Goal: Information Seeking & Learning: Check status

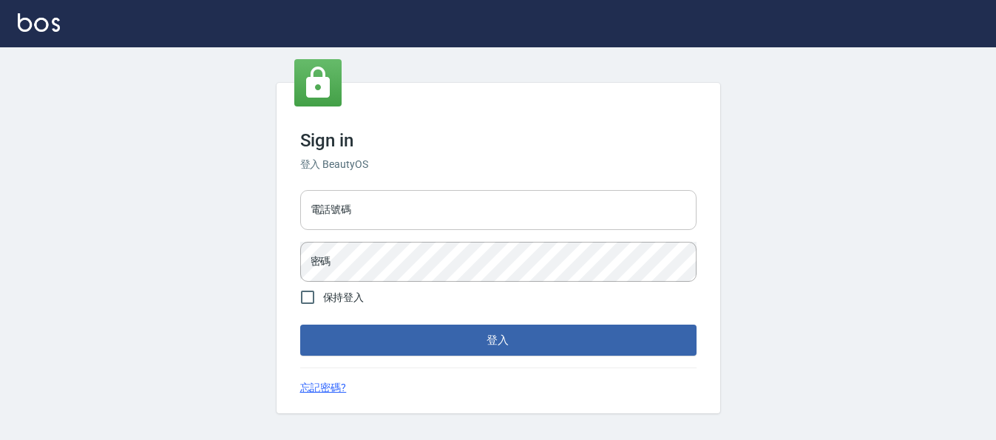
drag, startPoint x: 374, startPoint y: 187, endPoint x: 379, endPoint y: 210, distance: 23.5
click at [375, 197] on div "電話號碼 電話號碼 密碼 密碼" at bounding box center [498, 236] width 408 height 104
drag, startPoint x: 379, startPoint y: 210, endPoint x: 379, endPoint y: 223, distance: 12.6
click at [379, 210] on input "電話號碼" at bounding box center [498, 210] width 396 height 40
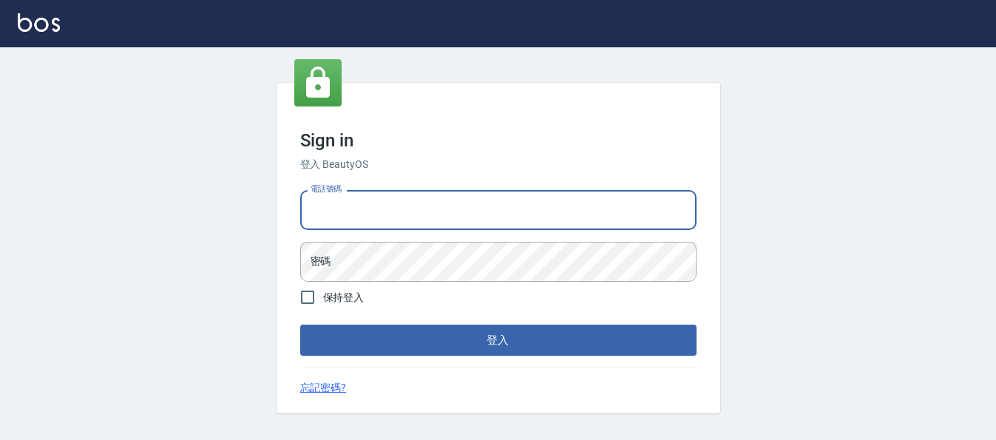
type input "0983811952"
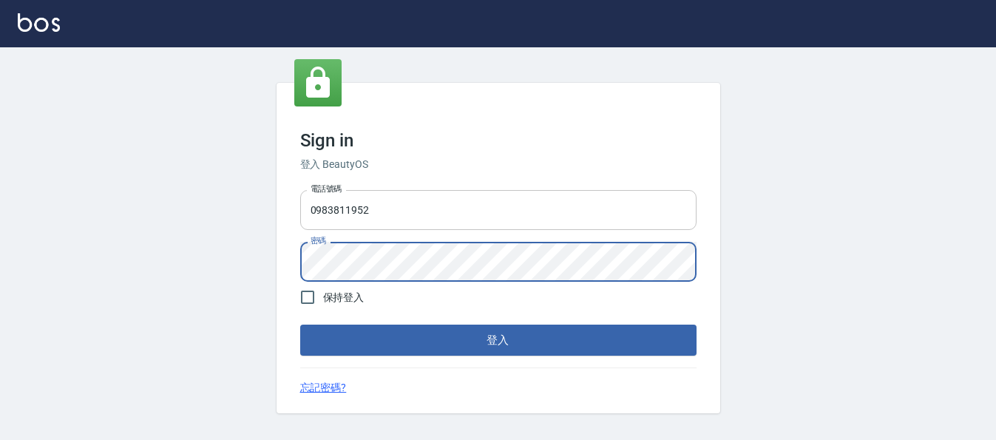
click at [300, 325] on button "登入" at bounding box center [498, 340] width 396 height 31
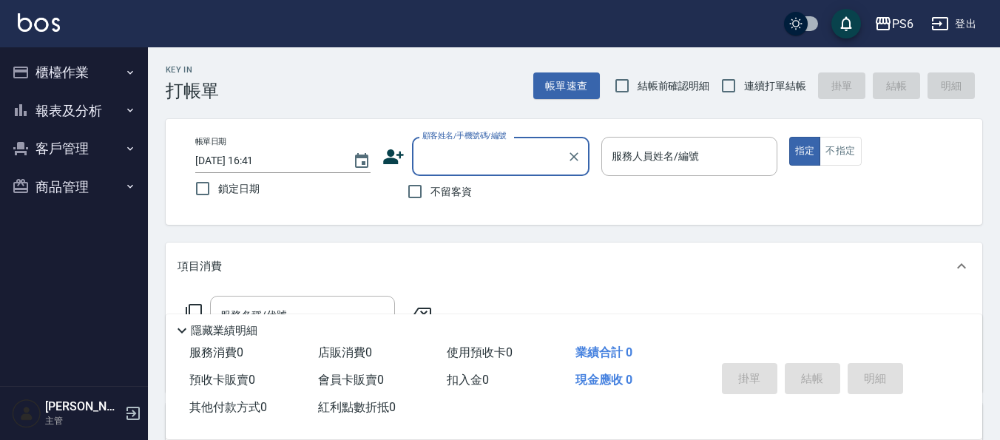
click at [86, 114] on button "報表及分析" at bounding box center [74, 111] width 136 height 38
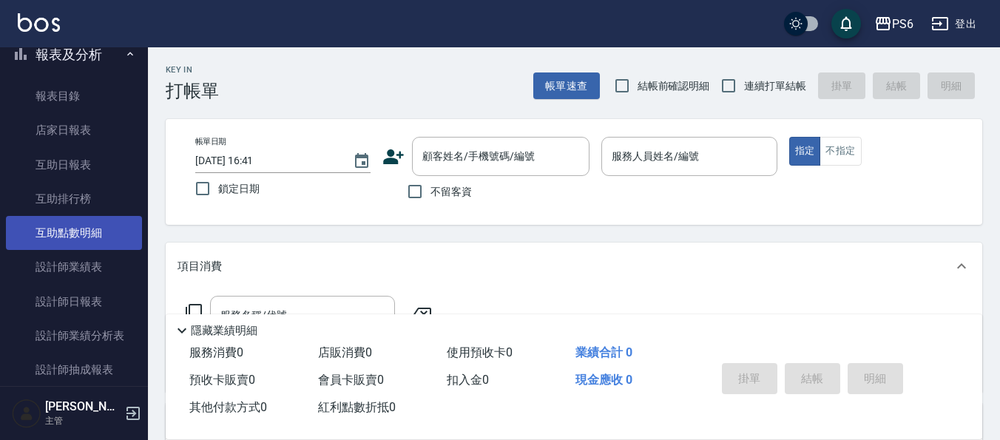
scroll to position [148, 0]
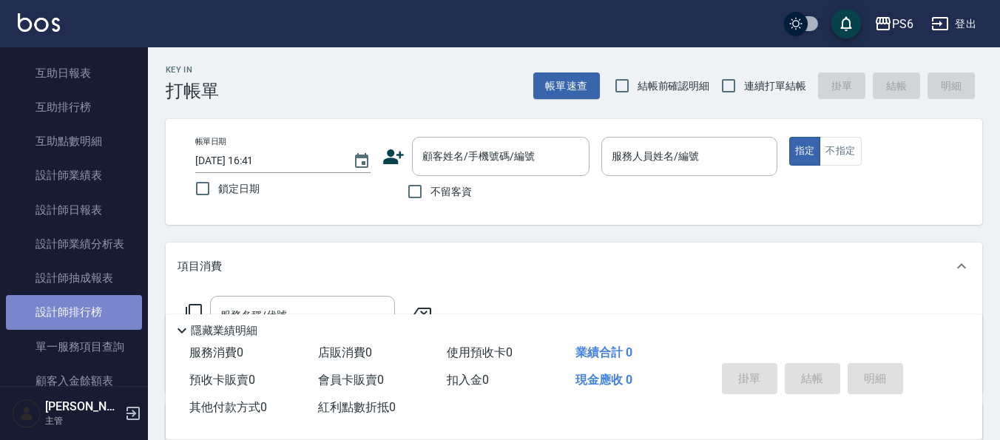
click at [98, 299] on link "設計師排行榜" at bounding box center [74, 312] width 136 height 34
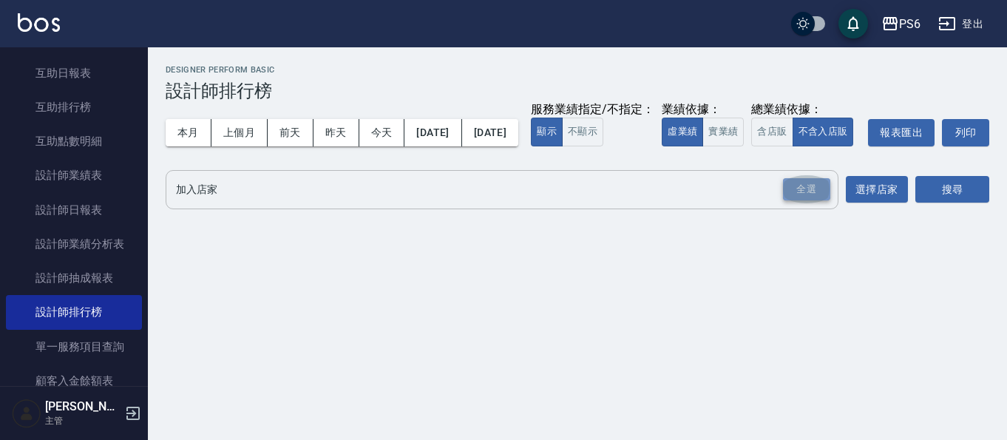
drag, startPoint x: 801, startPoint y: 214, endPoint x: 855, endPoint y: 220, distance: 54.2
click at [803, 201] on div "全選" at bounding box center [806, 189] width 47 height 23
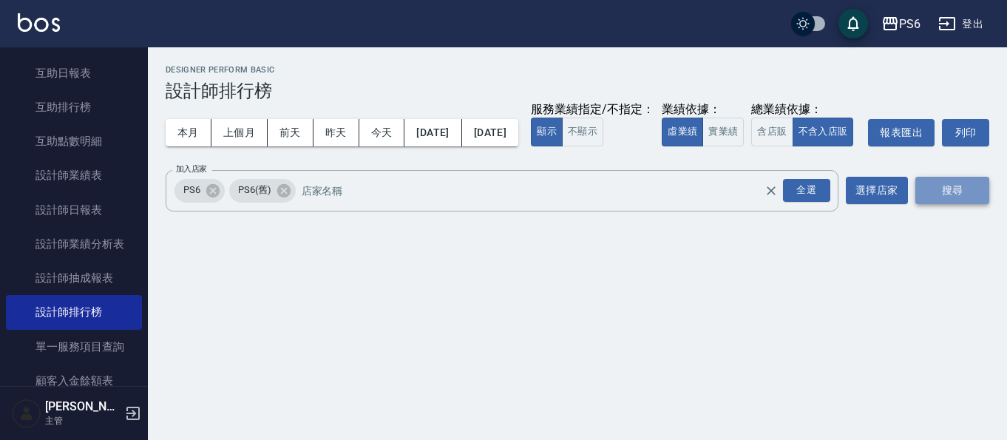
click at [945, 204] on button "搜尋" at bounding box center [953, 190] width 74 height 27
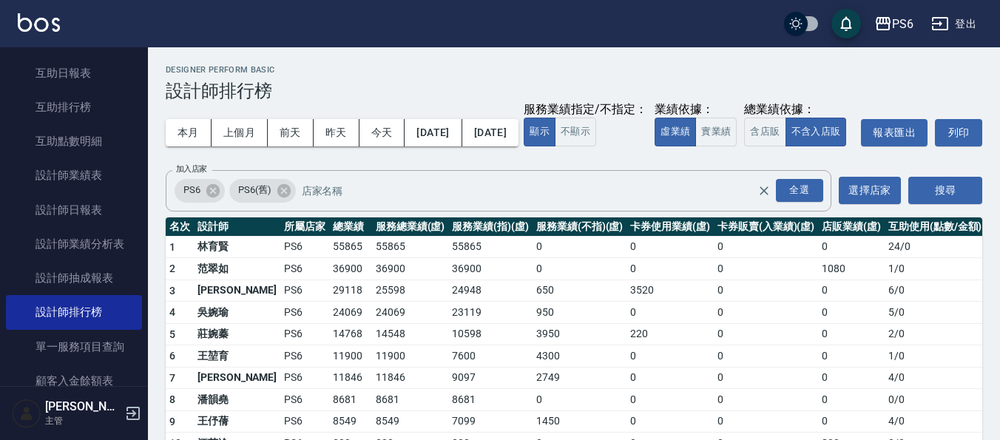
click at [684, 90] on h3 "設計師排行榜" at bounding box center [574, 91] width 817 height 21
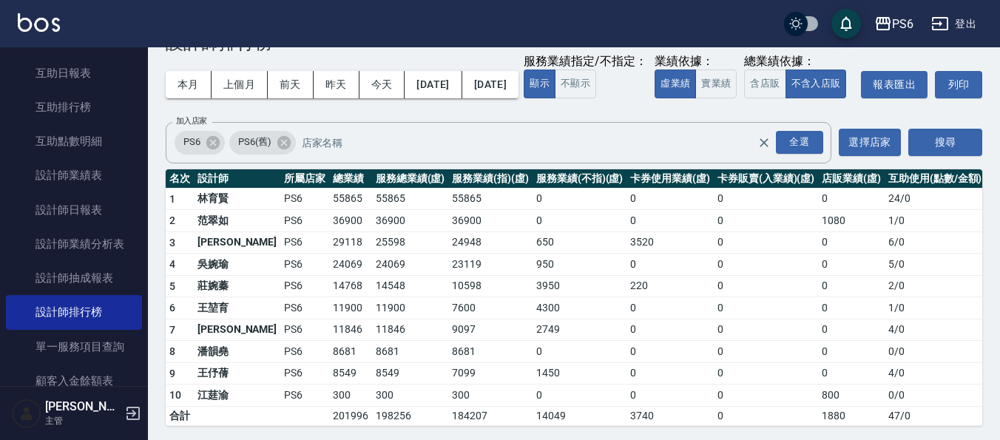
scroll to position [74, 0]
